Goal: Communication & Community: Answer question/provide support

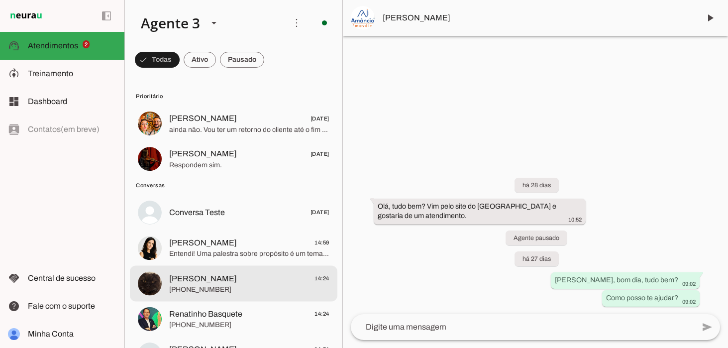
click at [218, 278] on span "[PERSON_NAME] 14:24" at bounding box center [249, 278] width 160 height 12
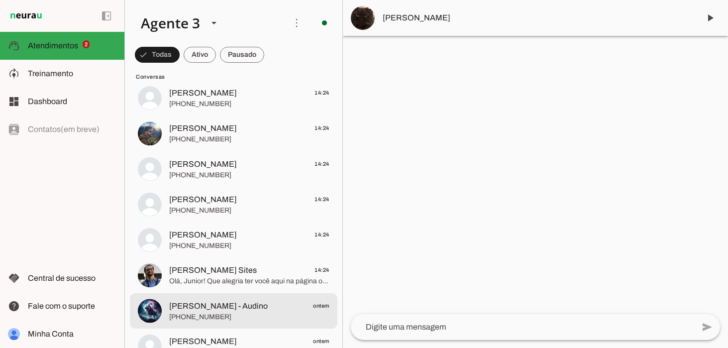
scroll to position [260, 0]
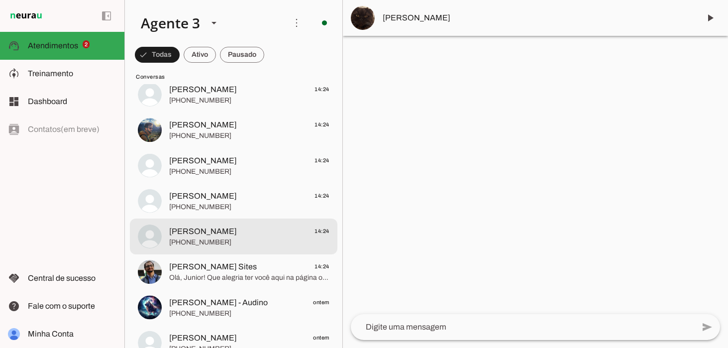
click at [250, 241] on span "[PHONE_NUMBER]" at bounding box center [249, 242] width 160 height 10
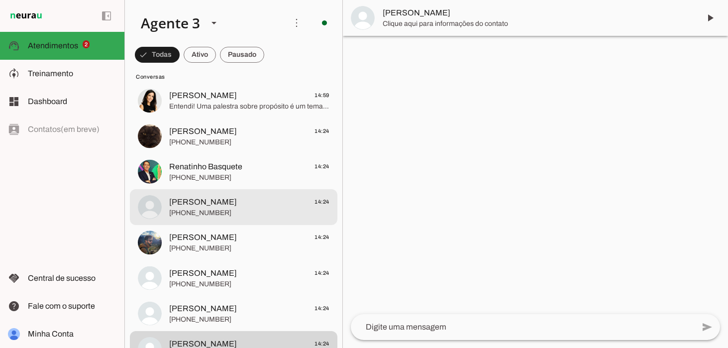
scroll to position [152, 0]
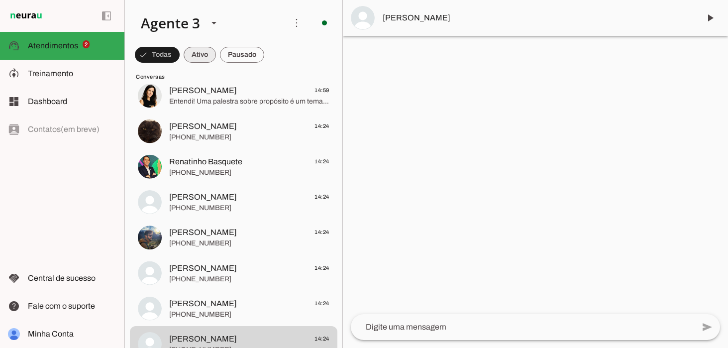
click at [190, 58] on span at bounding box center [200, 55] width 32 height 24
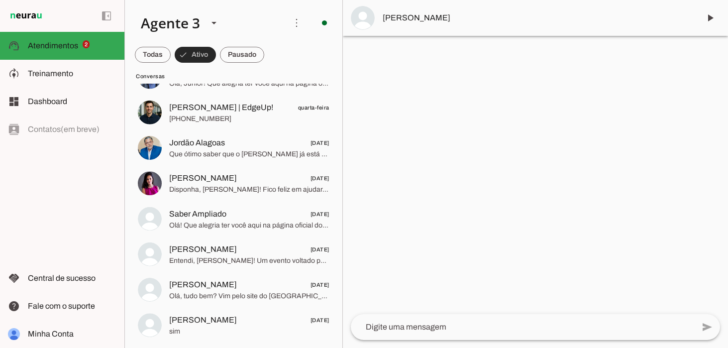
scroll to position [64, 0]
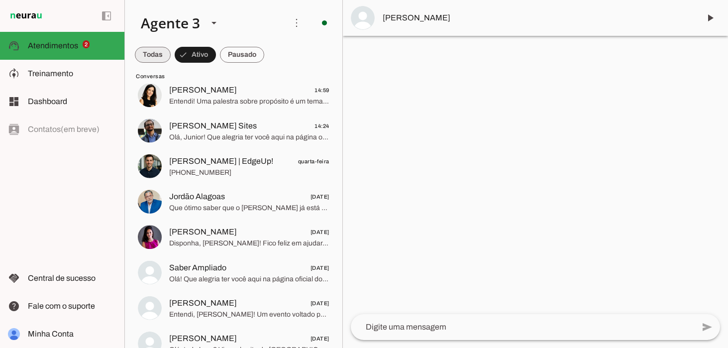
click at [152, 57] on span at bounding box center [153, 55] width 36 height 24
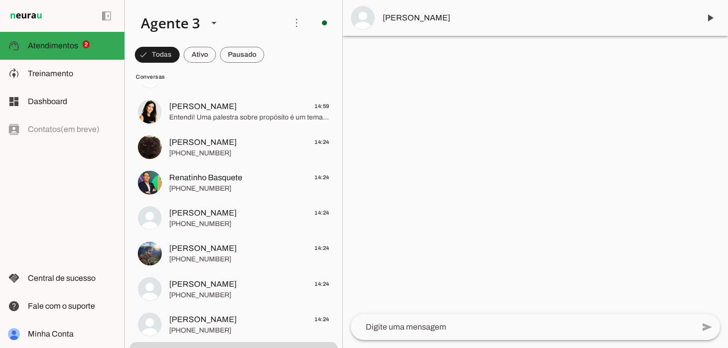
scroll to position [0, 0]
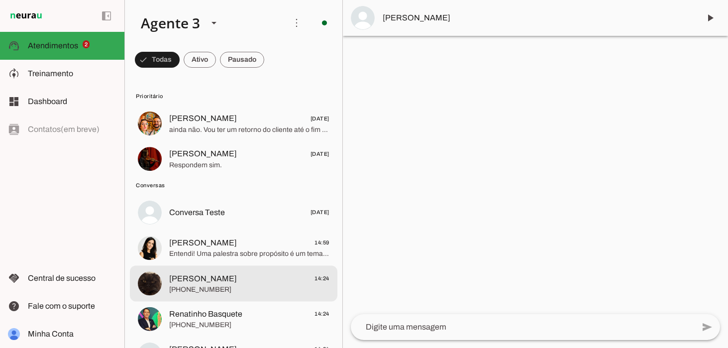
click at [235, 288] on span "[PHONE_NUMBER]" at bounding box center [249, 290] width 160 height 10
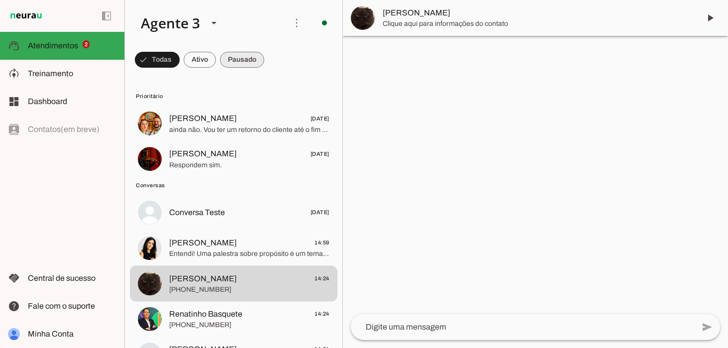
click at [232, 61] on span at bounding box center [242, 60] width 44 height 24
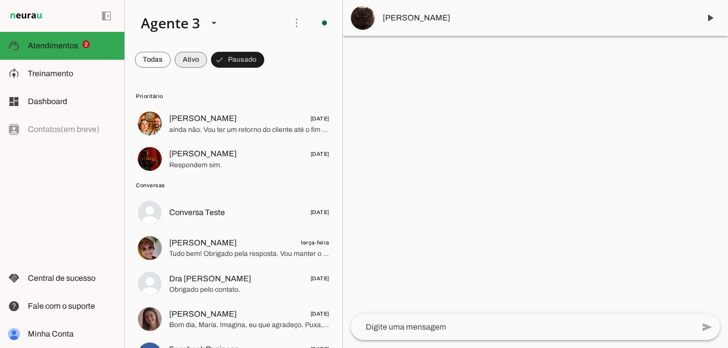
click at [194, 65] on span at bounding box center [191, 60] width 32 height 24
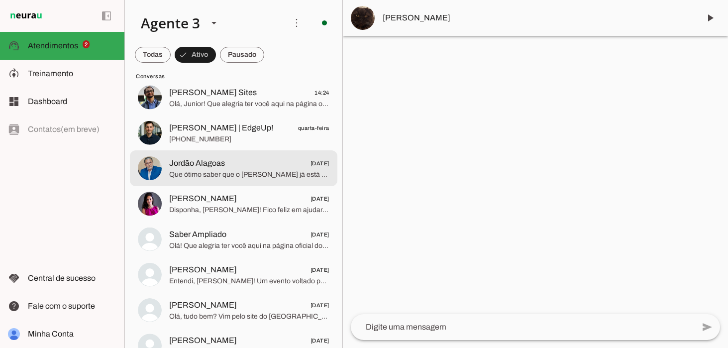
scroll to position [116, 0]
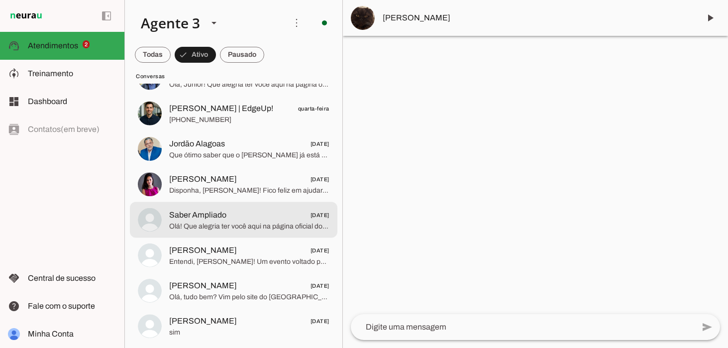
click at [202, 223] on span "Olá! Que alegria ter você aqui na página oficial do [PERSON_NAME] 🙌 Sou uma age…" at bounding box center [249, 226] width 160 height 10
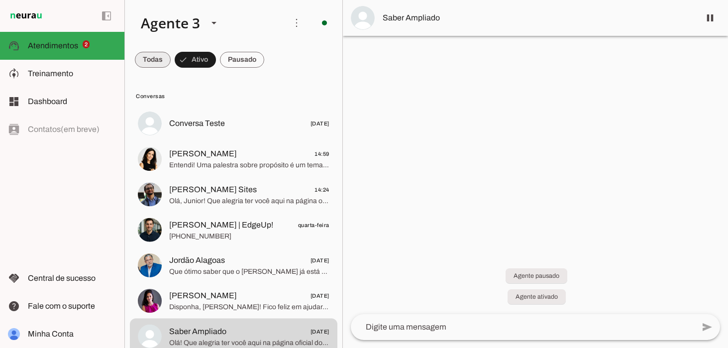
click at [152, 57] on span at bounding box center [153, 60] width 36 height 24
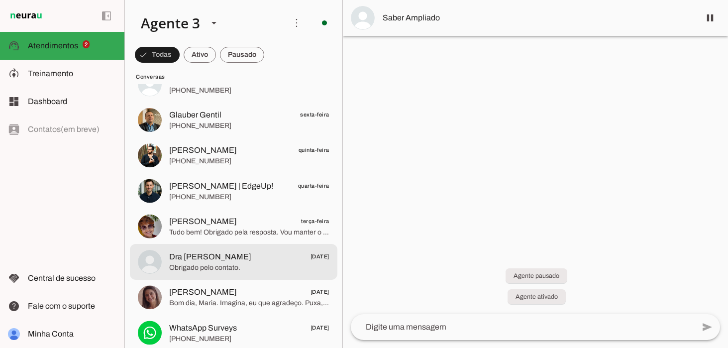
scroll to position [520, 0]
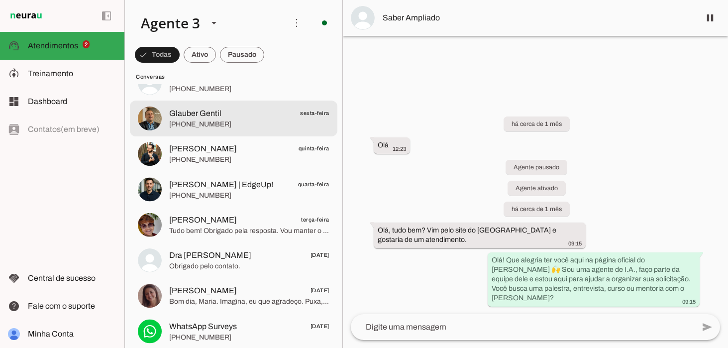
click at [194, 119] on span "[PHONE_NUMBER]" at bounding box center [249, 124] width 160 height 10
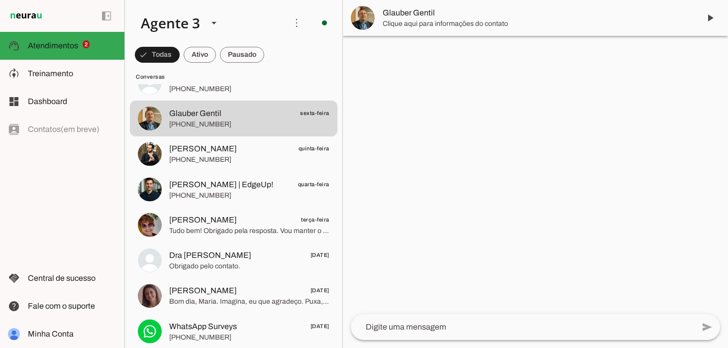
click at [364, 20] on img at bounding box center [363, 18] width 24 height 24
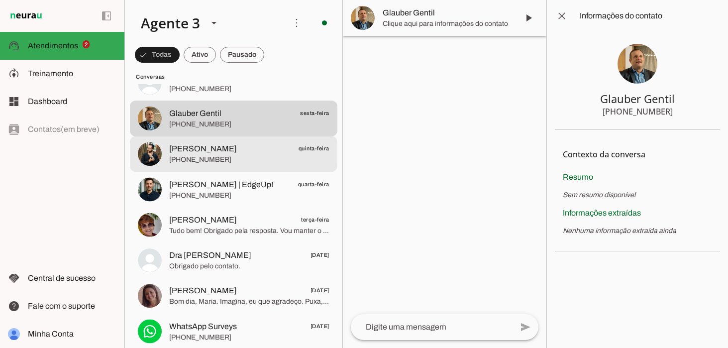
click at [207, 143] on span "[PERSON_NAME]" at bounding box center [203, 149] width 68 height 12
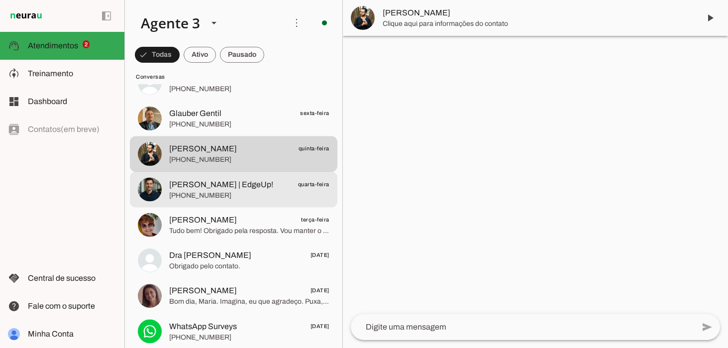
click at [206, 201] on md-item "[PERSON_NAME] | EdgeUp! quarta-feira [PHONE_NUMBER]" at bounding box center [234, 189] width 208 height 36
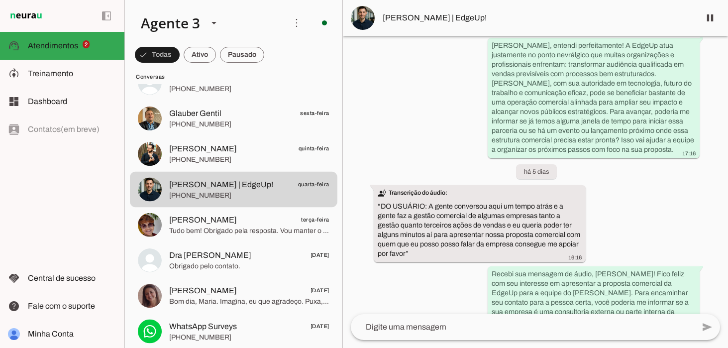
scroll to position [559, 0]
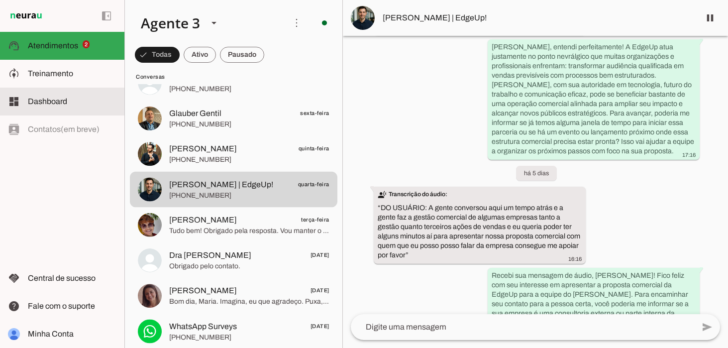
click at [53, 103] on span "Dashboard" at bounding box center [47, 101] width 39 height 8
